Goal: Task Accomplishment & Management: Manage account settings

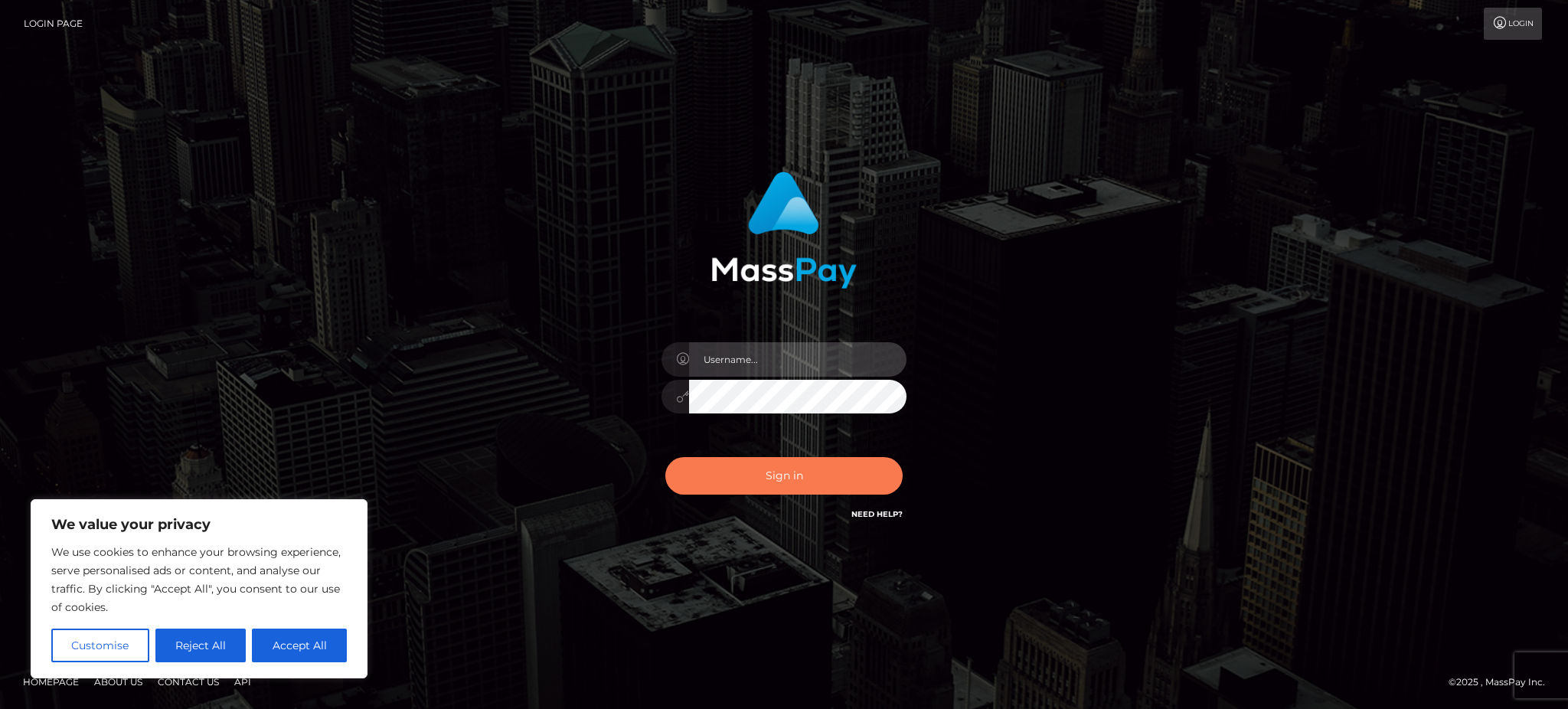
type input "Gaizelle"
click at [744, 462] on button "Sign in" at bounding box center [784, 476] width 237 height 38
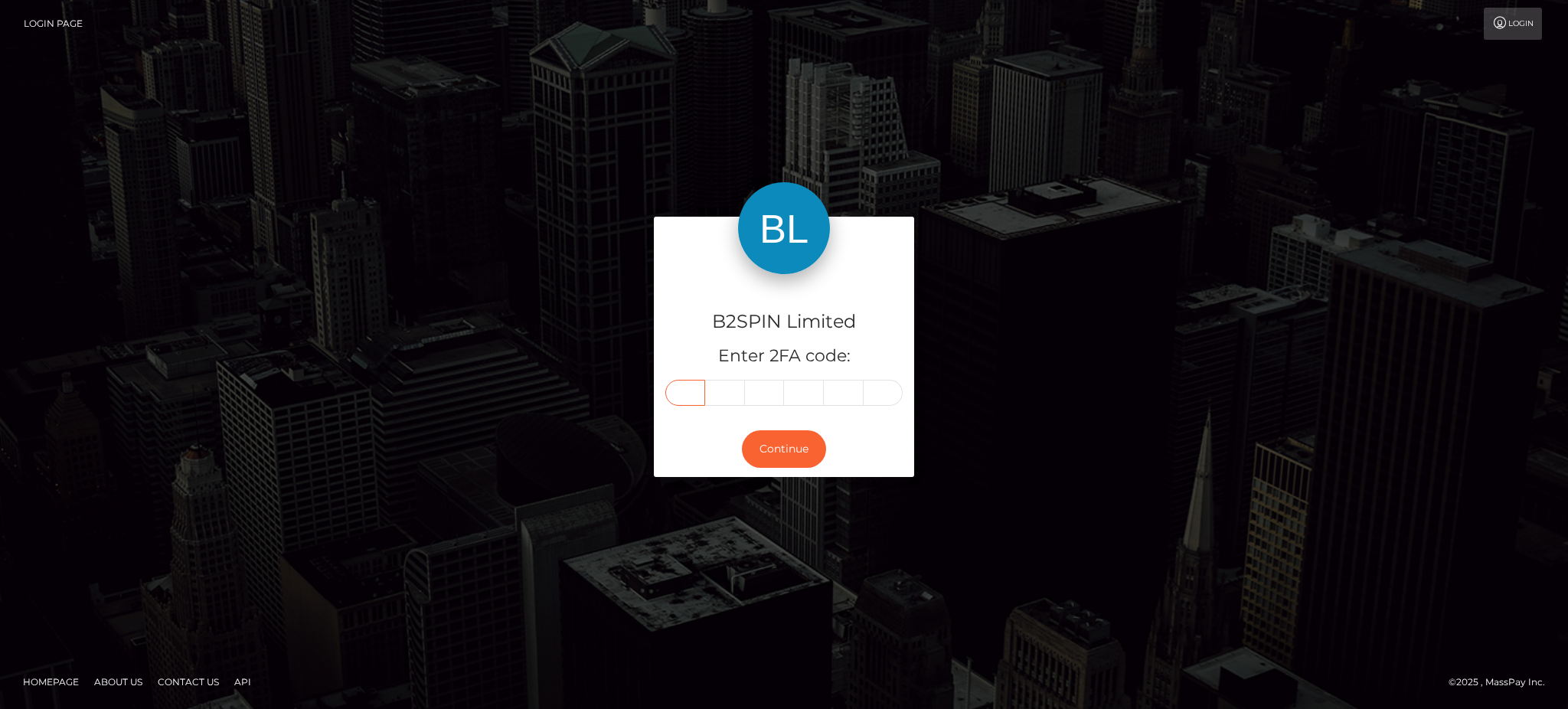
click at [681, 397] on input "text" at bounding box center [685, 392] width 40 height 26
type input "4"
type input "3"
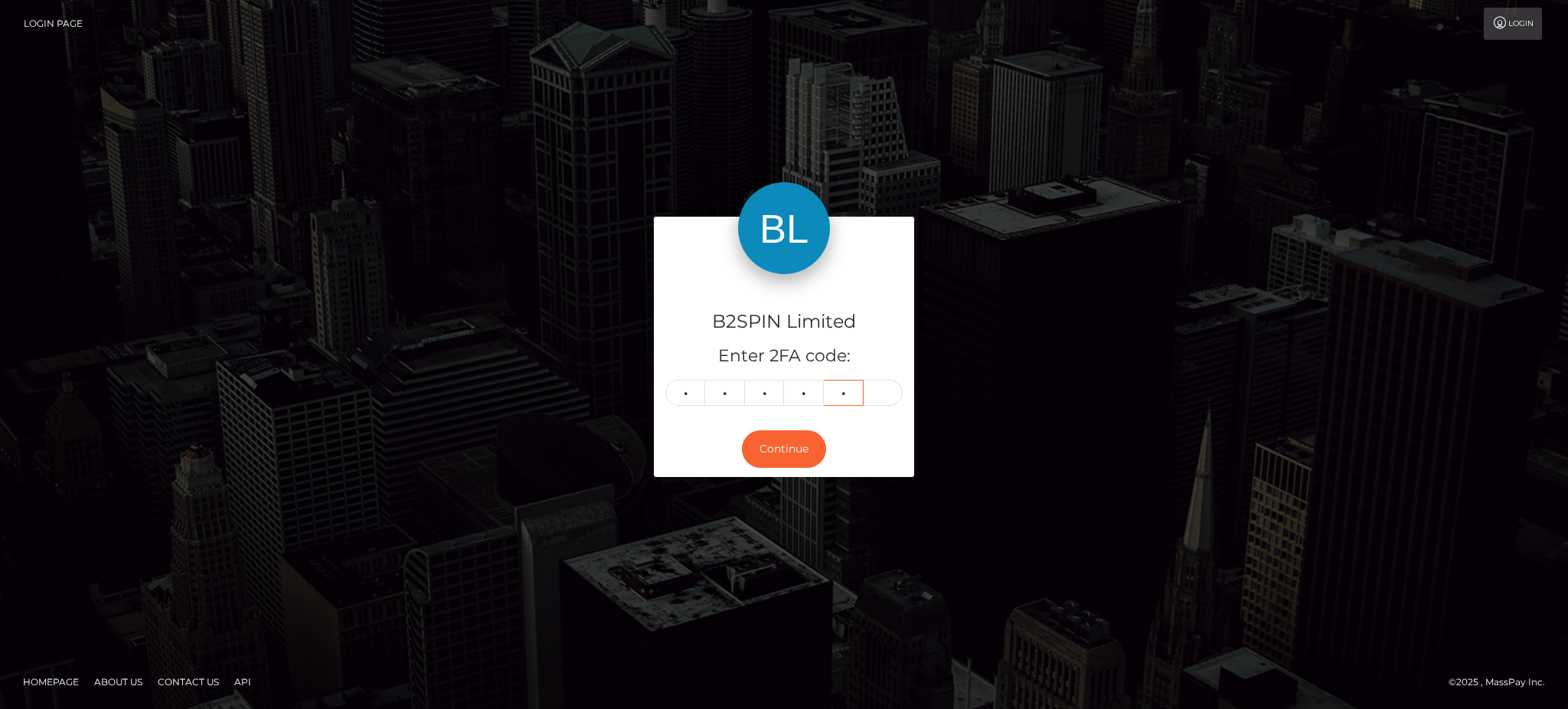
type input "1"
type input "9"
click at [793, 445] on button "Continue" at bounding box center [784, 449] width 84 height 38
